Goal: Task Accomplishment & Management: Complete application form

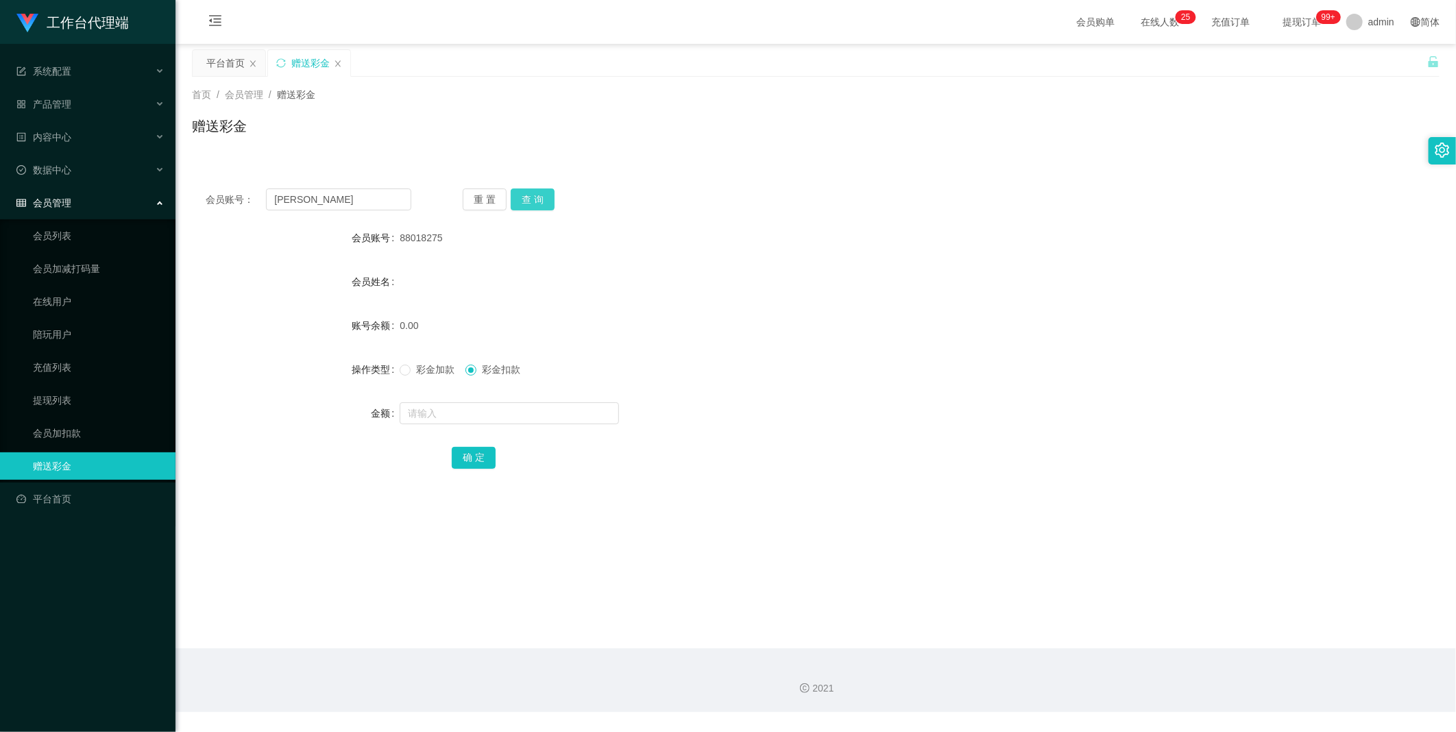
type input "[PERSON_NAME]"
click at [533, 199] on button "查 询" at bounding box center [533, 199] width 44 height 22
click at [372, 210] on div "会员账号： [PERSON_NAME] 重 置 查 询 会员账号 [PERSON_NAME] 会员姓名 [PERSON_NAME] 账号余额 0.00 操作类…" at bounding box center [815, 338] width 1247 height 326
click at [372, 206] on input "[PERSON_NAME]" at bounding box center [338, 199] width 145 height 22
paste input "Benedictleejunli"
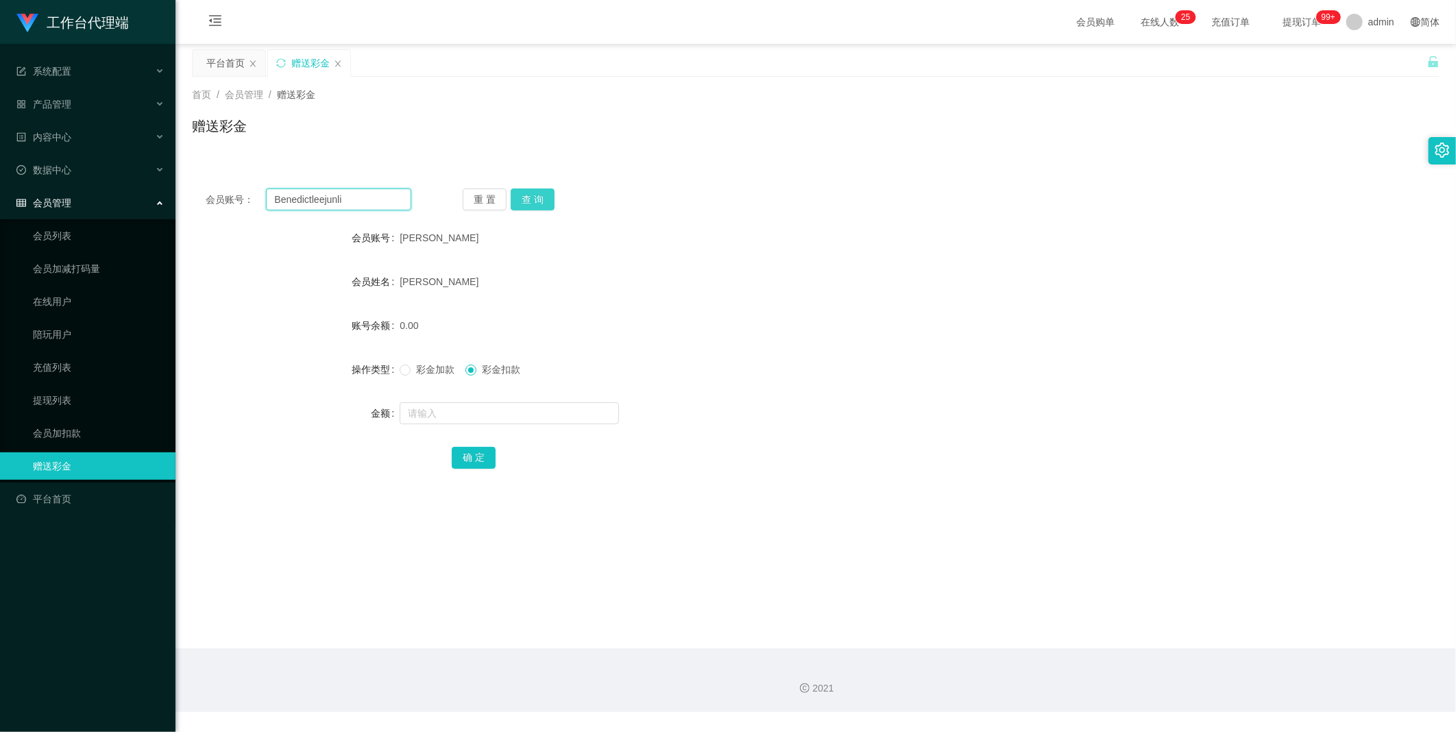
type input "Benedictleejunli"
click at [533, 195] on button "查 询" at bounding box center [533, 199] width 44 height 22
click at [451, 402] on input "text" at bounding box center [509, 413] width 219 height 22
click at [435, 367] on span "彩金加款" at bounding box center [435, 369] width 49 height 11
click at [433, 413] on input "text" at bounding box center [509, 413] width 219 height 22
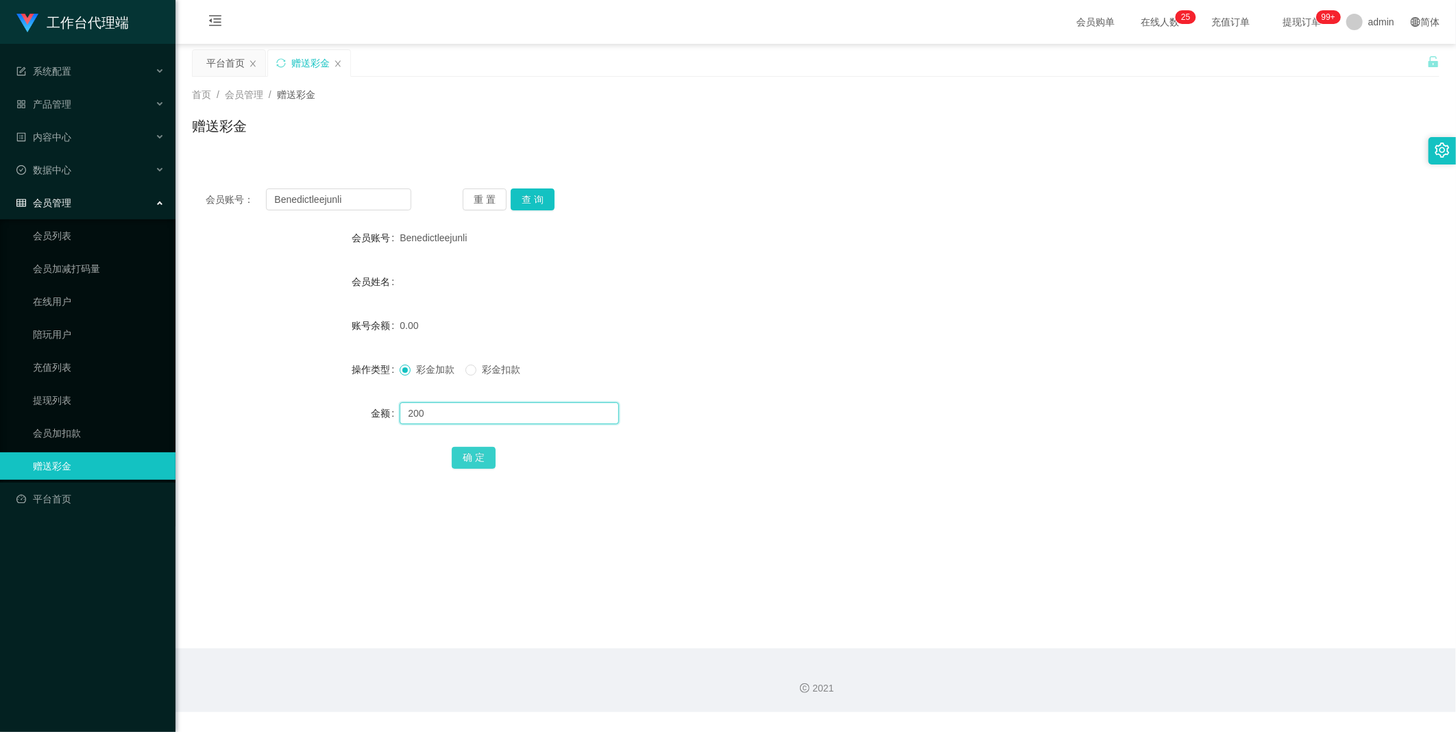
type input "200"
click at [474, 456] on button "确 定" at bounding box center [474, 458] width 44 height 22
click at [364, 202] on input "Benedictleejunli" at bounding box center [338, 199] width 145 height 22
paste input "88018275"
type input "88018275"
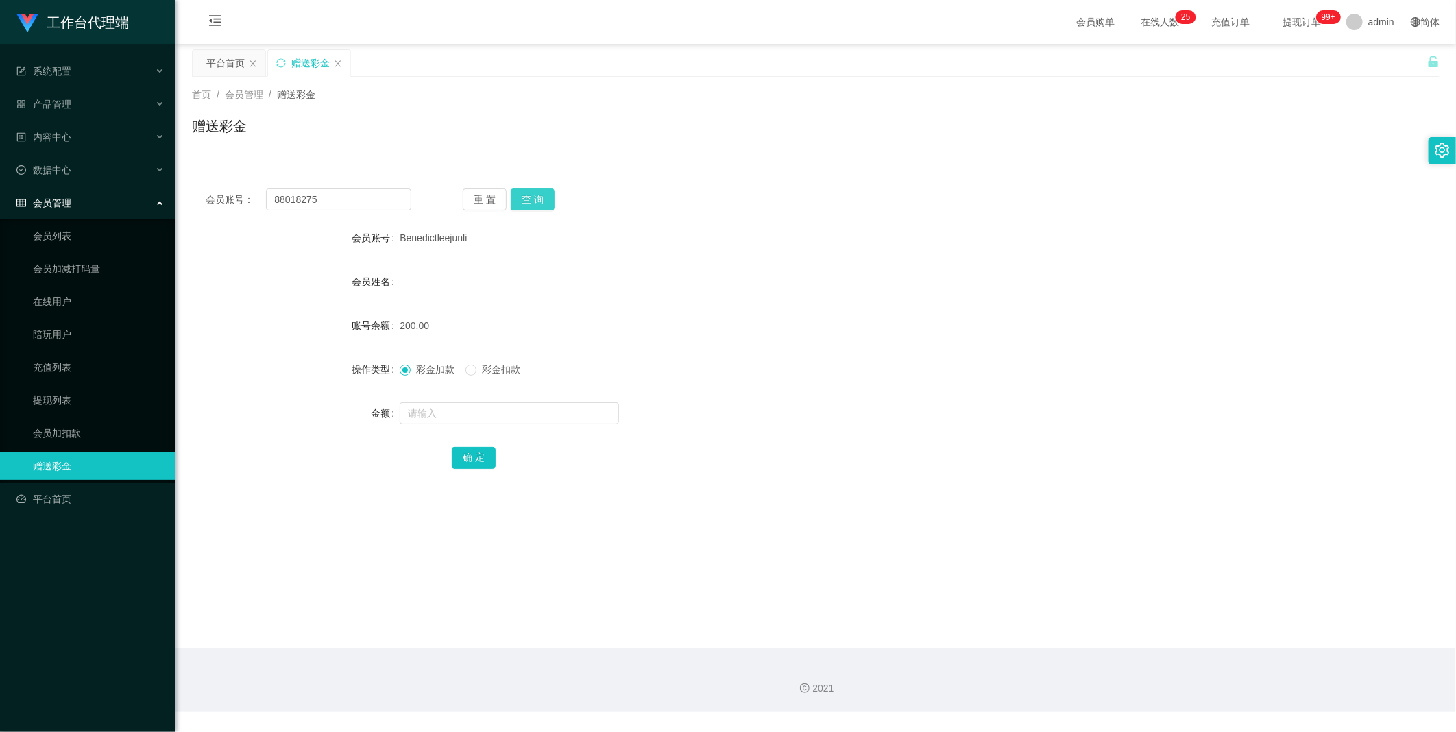
drag, startPoint x: 530, startPoint y: 200, endPoint x: 556, endPoint y: 228, distance: 37.8
click at [530, 199] on button "查 询" at bounding box center [533, 199] width 44 height 22
click at [472, 428] on form "会员账号 88018275 会员姓名 账号余额 0.00 操作类型 彩金加款 彩金扣款 金额 确 定" at bounding box center [815, 347] width 1247 height 247
click at [467, 415] on input "text" at bounding box center [509, 413] width 219 height 22
type input "300"
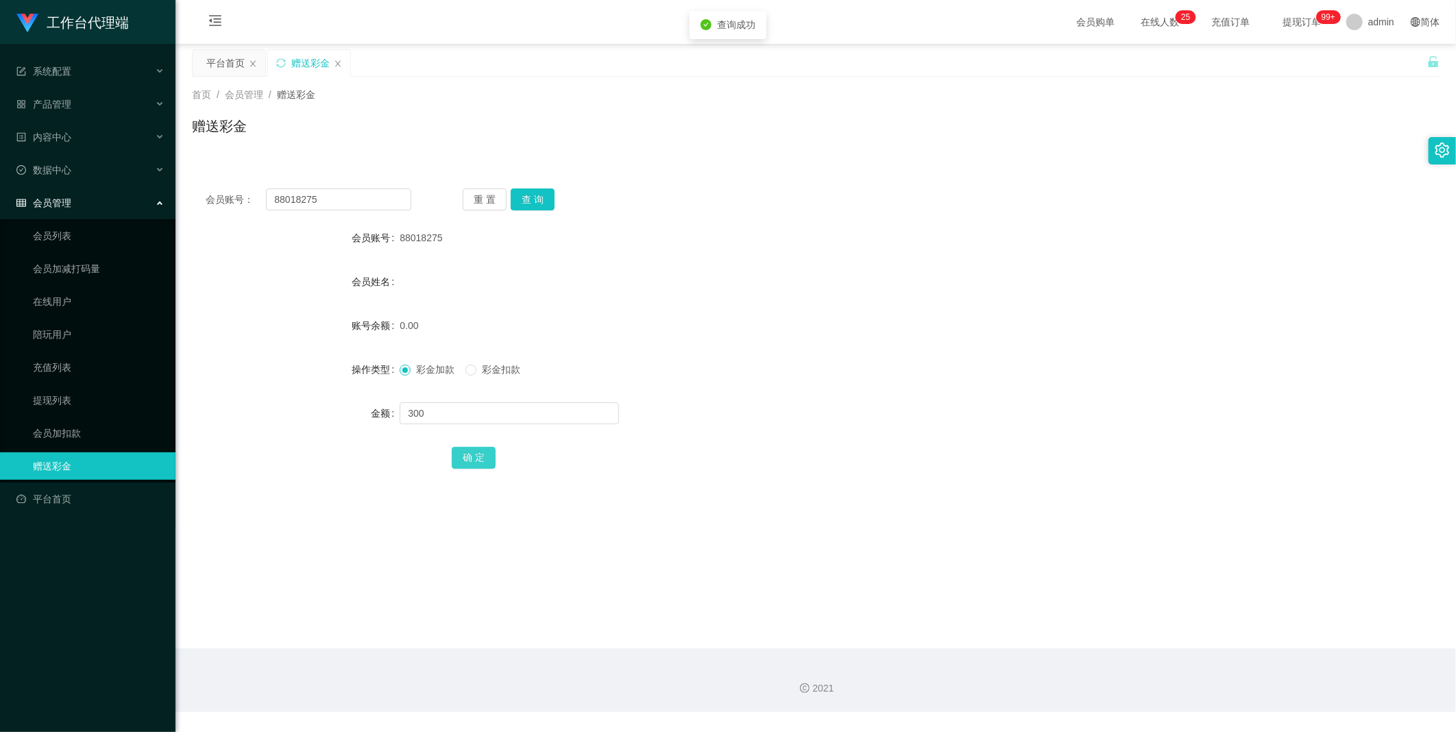
click at [457, 455] on button "确 定" at bounding box center [474, 458] width 44 height 22
click at [357, 194] on input "88018275" at bounding box center [338, 199] width 145 height 22
drag, startPoint x: 432, startPoint y: 425, endPoint x: 433, endPoint y: 413, distance: 12.4
click at [430, 419] on div at bounding box center [764, 413] width 728 height 27
click at [440, 407] on input "text" at bounding box center [509, 413] width 219 height 22
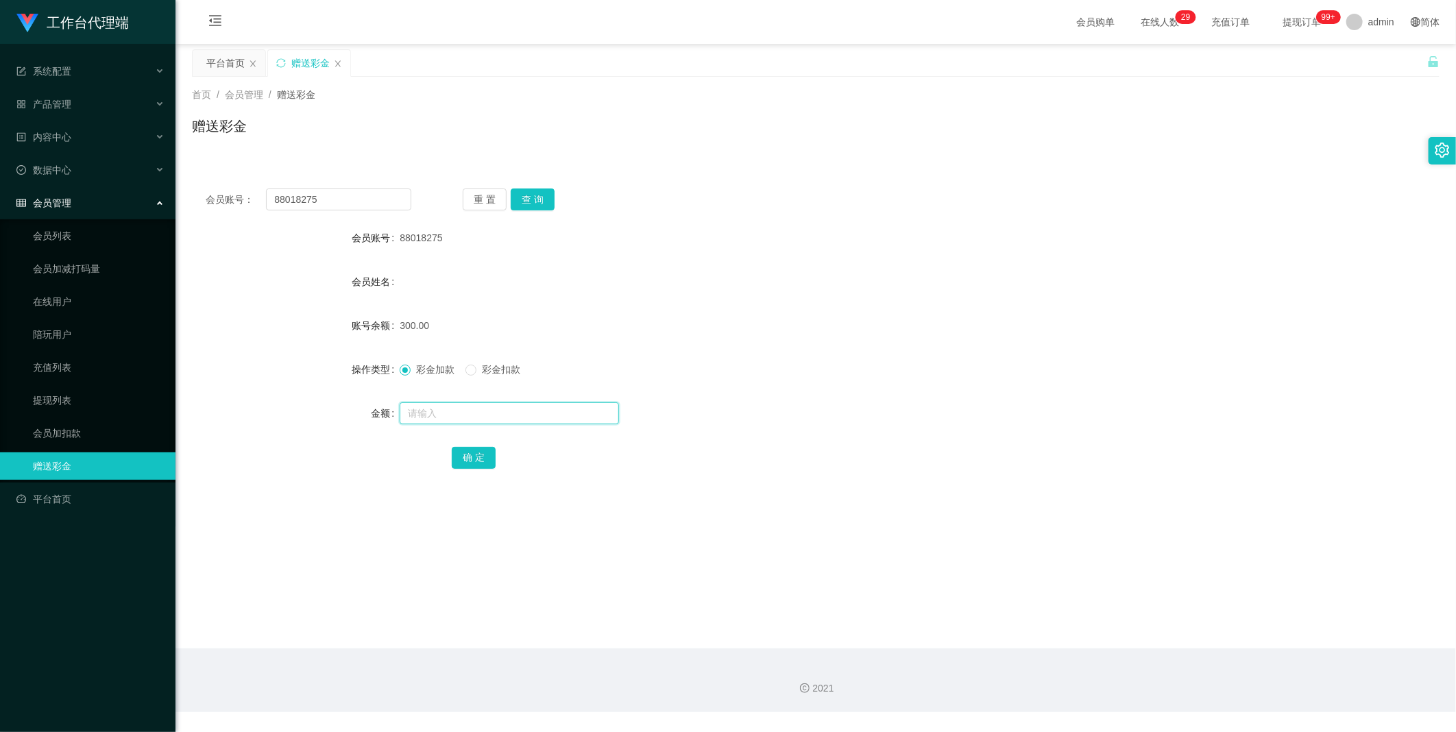
drag, startPoint x: 440, startPoint y: 409, endPoint x: 461, endPoint y: 419, distance: 23.6
click at [441, 409] on input "text" at bounding box center [509, 413] width 219 height 22
click at [474, 412] on input "text" at bounding box center [509, 413] width 219 height 22
type input "200"
click at [466, 456] on button "确 定" at bounding box center [474, 458] width 44 height 22
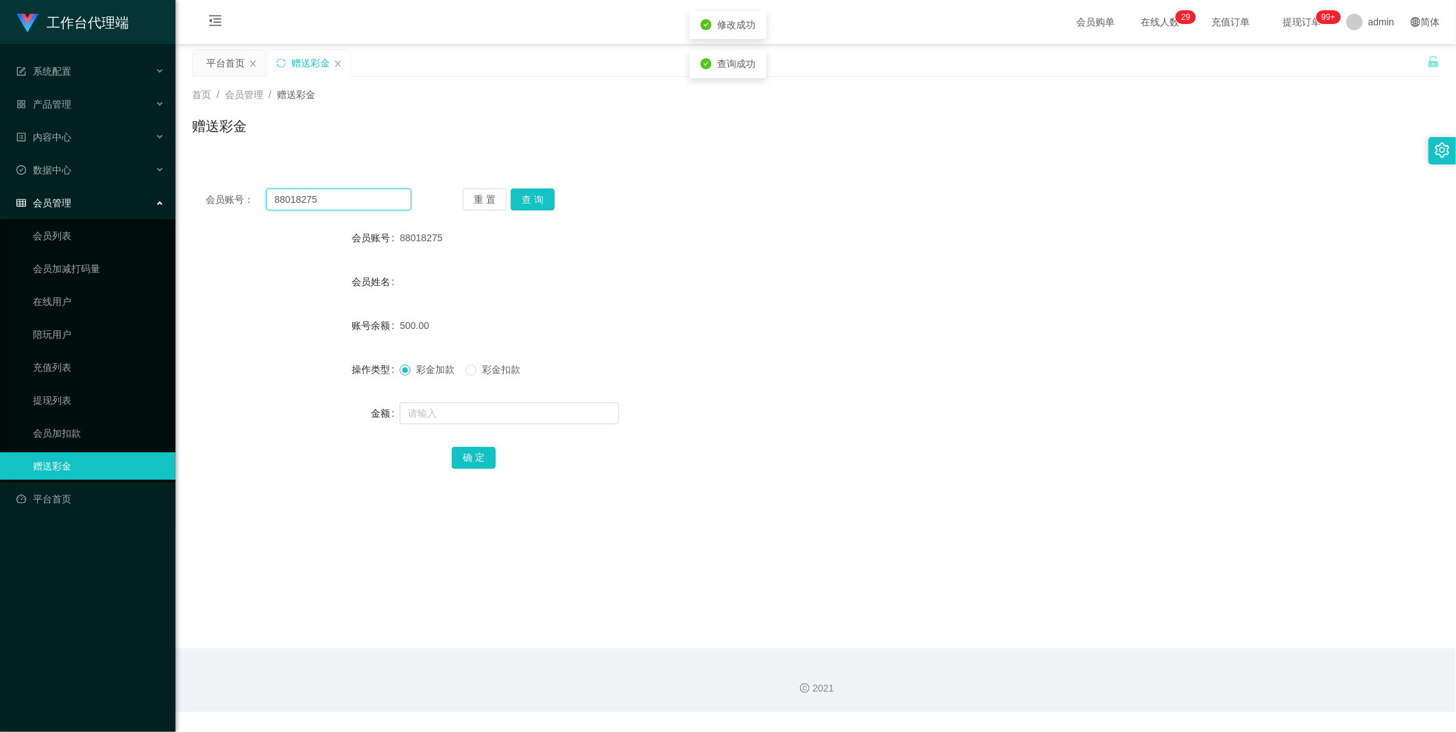
click at [357, 208] on input "88018275" at bounding box center [338, 199] width 145 height 22
click at [446, 420] on input "text" at bounding box center [509, 413] width 219 height 22
type input "Benedictleejunli"
drag, startPoint x: 524, startPoint y: 196, endPoint x: 526, endPoint y: 228, distance: 32.3
click at [525, 196] on button "查 询" at bounding box center [533, 199] width 44 height 22
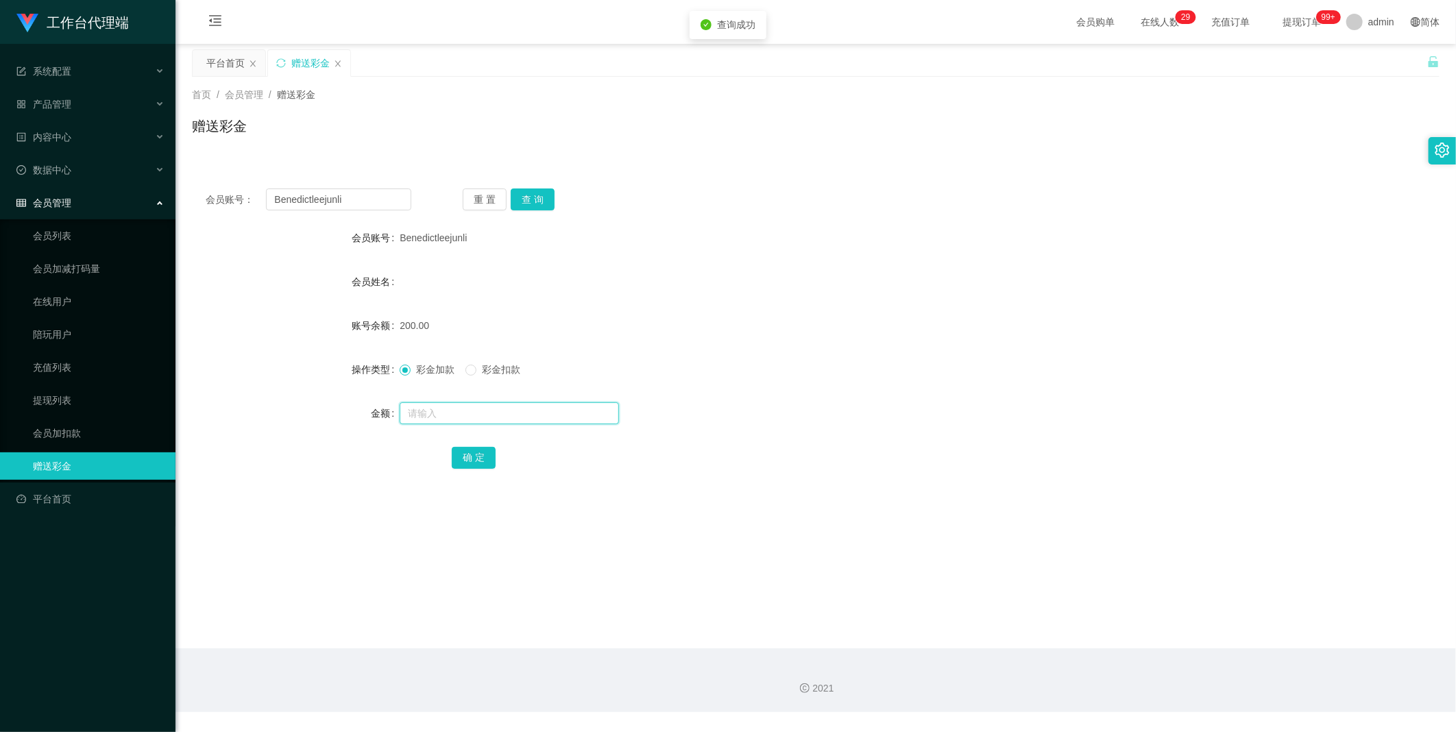
click at [437, 413] on input "text" at bounding box center [509, 413] width 219 height 22
type input "300"
click at [468, 456] on button "确 定" at bounding box center [474, 458] width 44 height 22
